Goal: Task Accomplishment & Management: Manage account settings

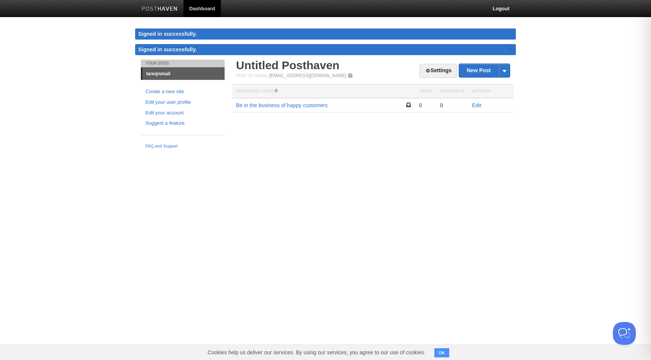
click at [164, 75] on link "tareqismail" at bounding box center [183, 74] width 82 height 12
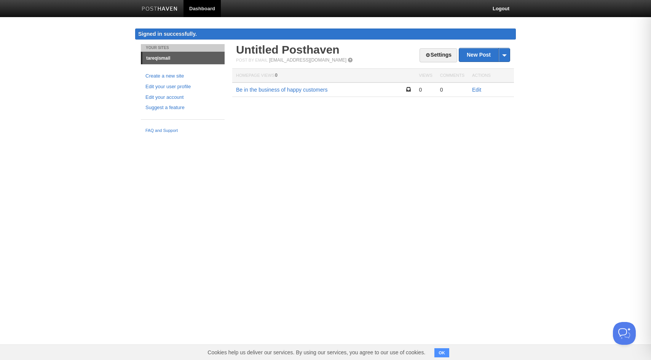
click at [439, 351] on button "OK" at bounding box center [441, 353] width 15 height 9
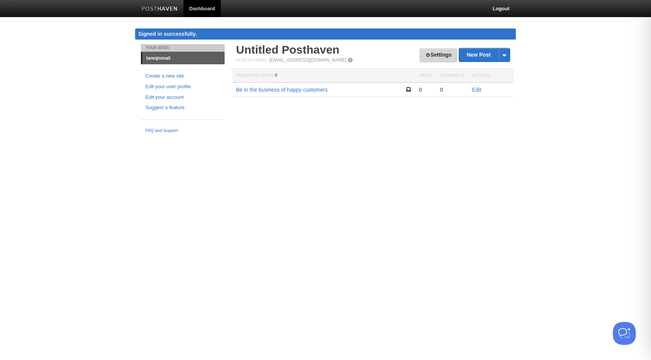
click at [439, 59] on link "Settings" at bounding box center [438, 55] width 38 height 14
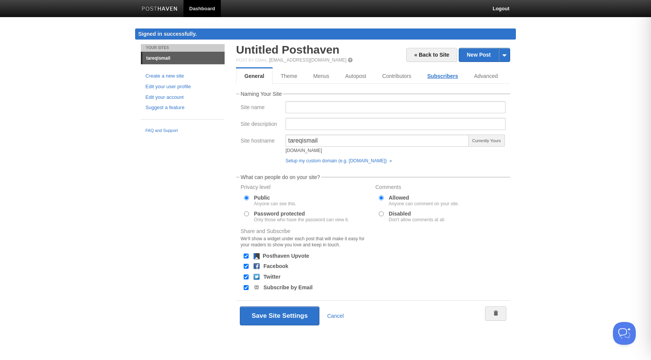
click at [445, 81] on link "Subscribers" at bounding box center [442, 75] width 47 height 15
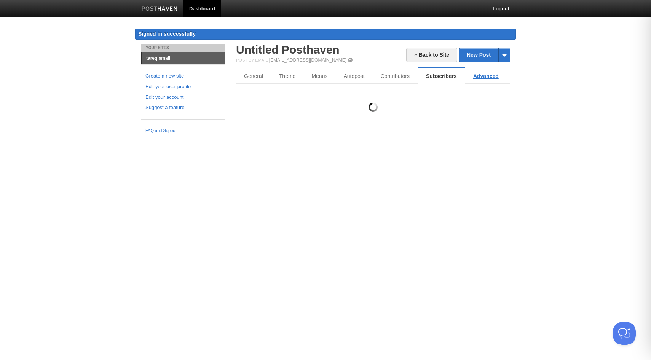
click at [486, 76] on link "Advanced" at bounding box center [485, 75] width 41 height 15
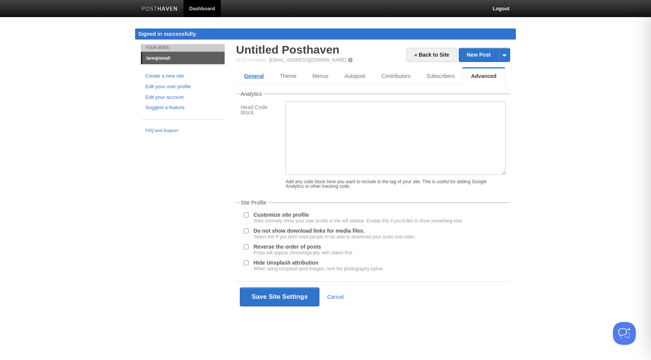
click at [250, 77] on link "General" at bounding box center [254, 75] width 36 height 15
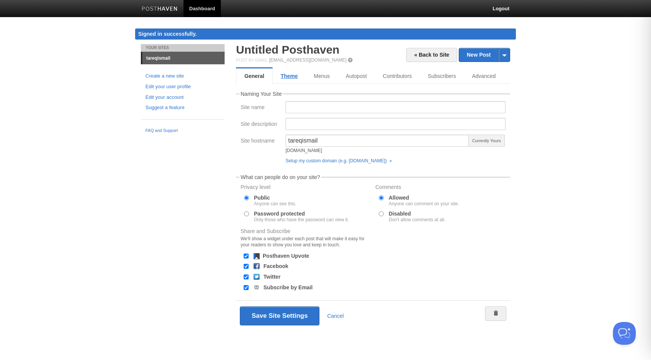
click at [297, 78] on link "Theme" at bounding box center [288, 75] width 33 height 15
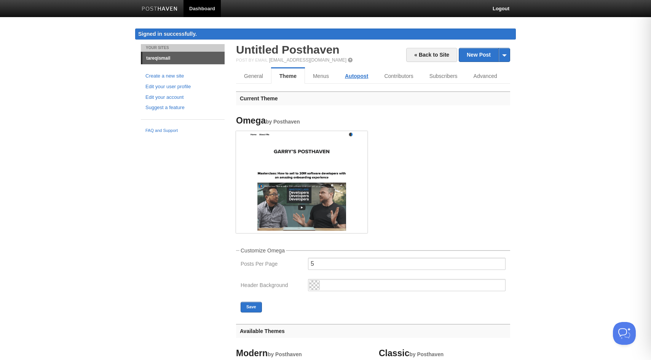
click at [341, 75] on link "Autopost" at bounding box center [356, 75] width 39 height 15
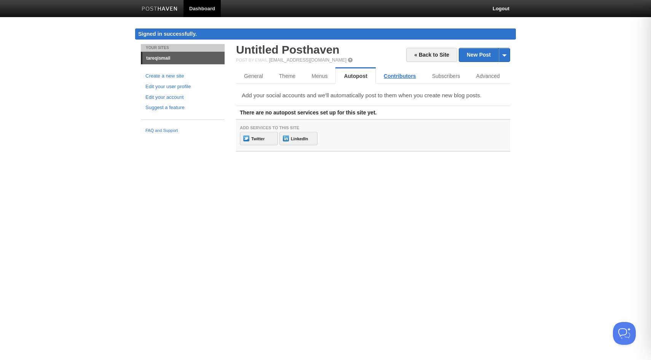
click at [380, 74] on link "Contributors" at bounding box center [400, 75] width 48 height 15
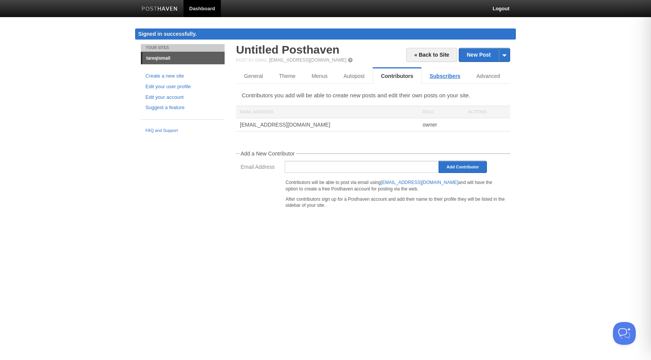
click at [439, 76] on link "Subscribers" at bounding box center [444, 75] width 47 height 15
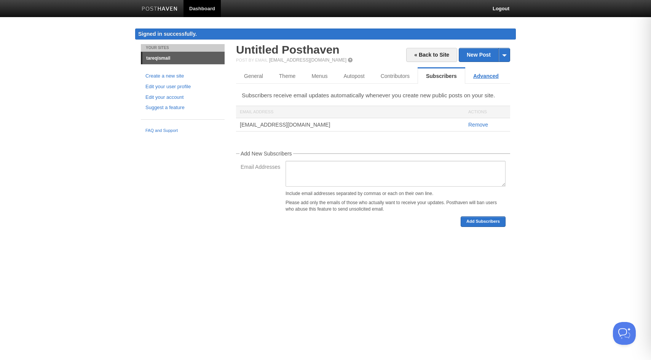
click at [479, 74] on link "Advanced" at bounding box center [485, 75] width 41 height 15
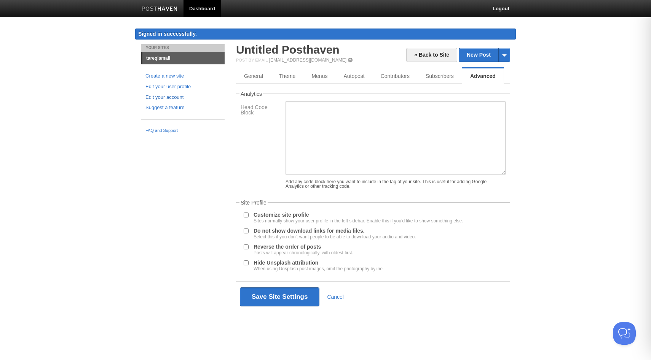
click at [175, 97] on link "Edit your account" at bounding box center [182, 98] width 75 height 8
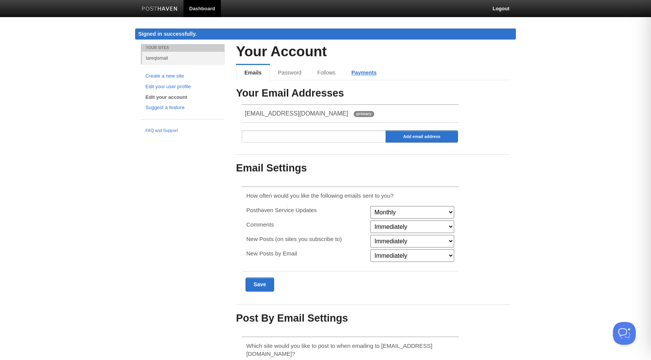
click at [356, 73] on link "Payments" at bounding box center [363, 72] width 41 height 15
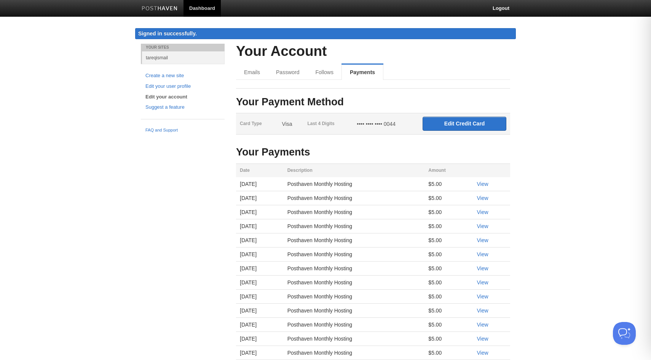
scroll to position [115, 0]
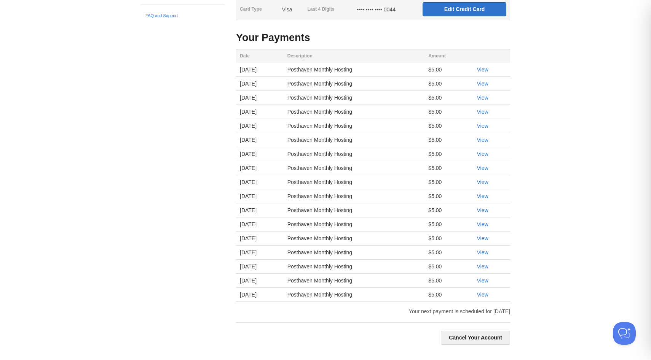
click at [566, 201] on body "Dashboard Logout Signed in successfully. Signed in successfully. × Your Sites t…" at bounding box center [325, 122] width 651 height 475
click at [614, 204] on body "Dashboard Logout Signed in successfully. Signed in successfully. × Your Sites t…" at bounding box center [325, 122] width 651 height 475
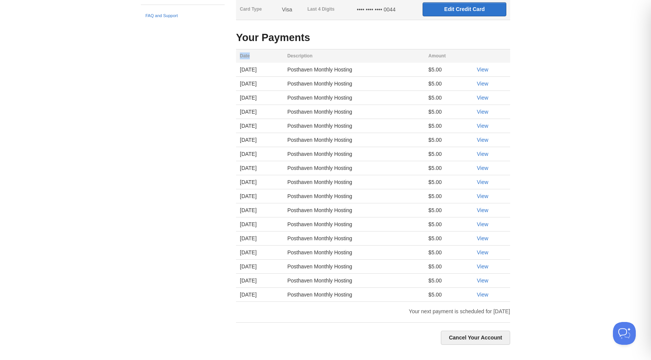
click at [614, 204] on body "Dashboard Logout Signed in successfully. Signed in successfully. × Your Sites t…" at bounding box center [325, 122] width 651 height 475
click at [485, 338] on link "Cancel Your Account" at bounding box center [475, 338] width 69 height 14
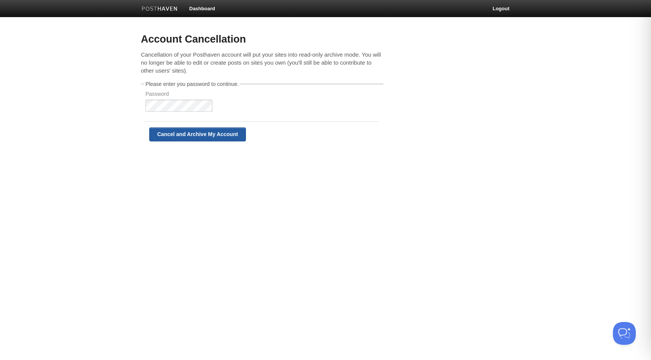
click at [185, 135] on input "Cancel and Archive My Account" at bounding box center [197, 134] width 97 height 14
